Goal: Find specific page/section

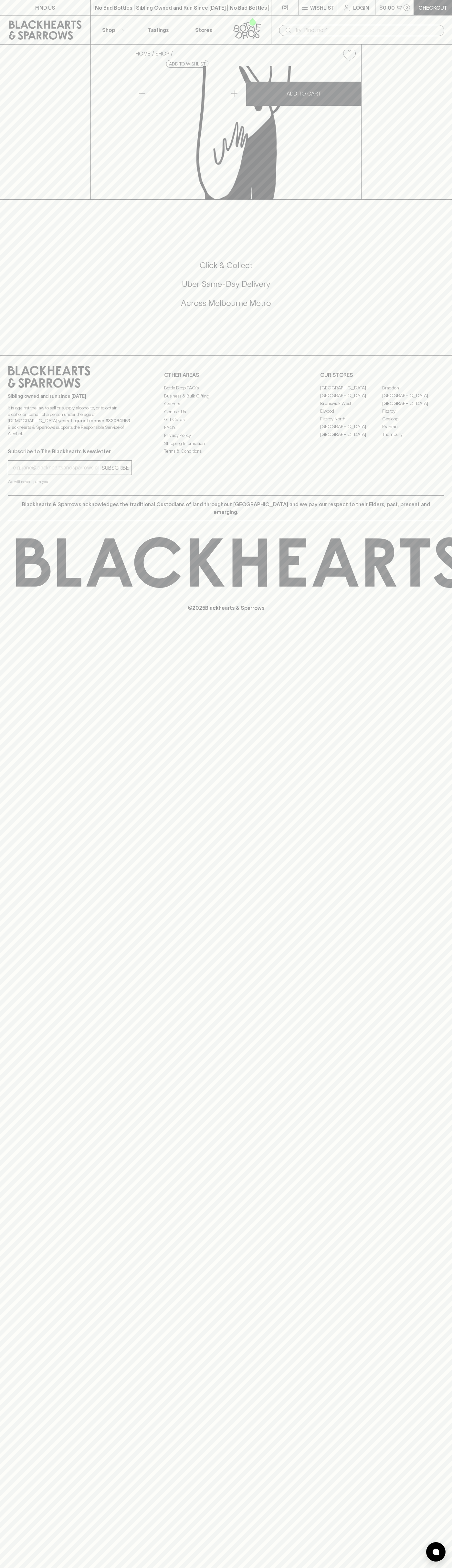
click at [44, 21] on icon at bounding box center [45, 30] width 81 height 19
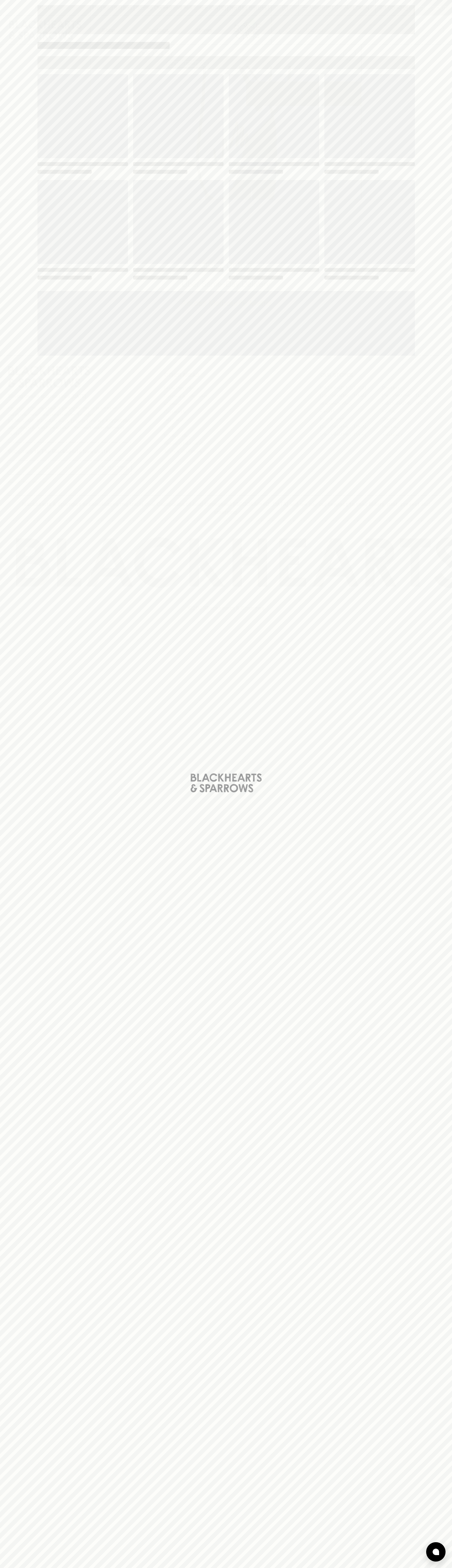
click at [319, 1567] on html "FIND US | No Bad Bottles | Sibling Owned and Run Since [DATE] | No Bad Bottles …" at bounding box center [226, 784] width 452 height 1568
click at [15, 153] on div "Loading" at bounding box center [226, 784] width 452 height 1568
